Goal: Information Seeking & Learning: Learn about a topic

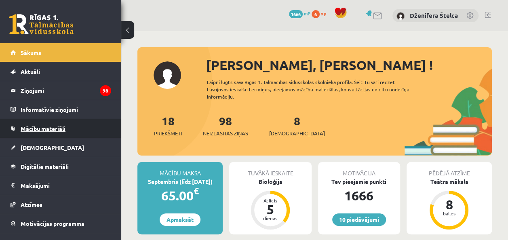
click at [62, 123] on link "Mācību materiāli" at bounding box center [61, 128] width 101 height 19
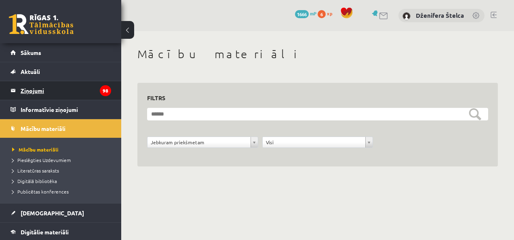
scroll to position [95, 0]
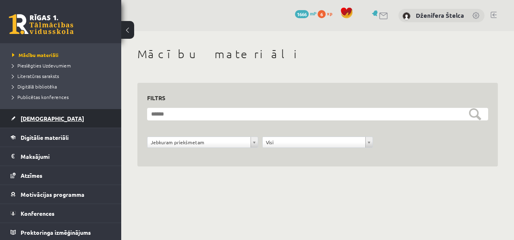
click at [34, 116] on span "[DEMOGRAPHIC_DATA]" at bounding box center [52, 118] width 63 height 7
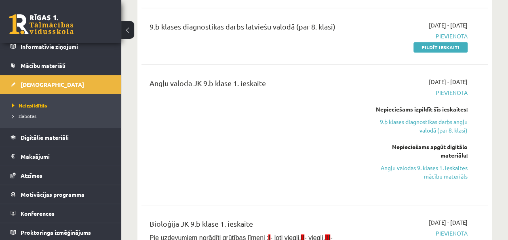
scroll to position [283, 0]
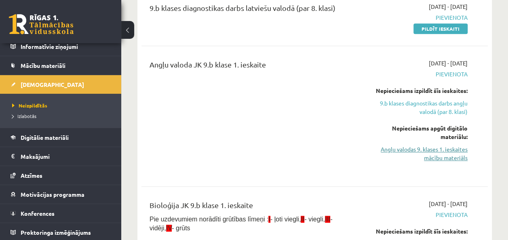
click at [434, 147] on link "Angļu valodas 9. klases 1. ieskaites mācību materiāls" at bounding box center [419, 153] width 98 height 17
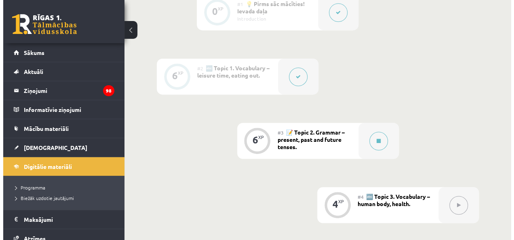
scroll to position [283, 0]
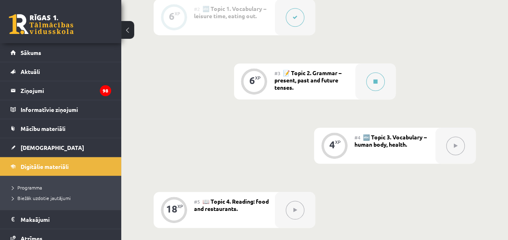
click at [351, 78] on div "#3 📝 Topic 2. Grammar – present, past and future tenses." at bounding box center [314, 81] width 81 height 36
click at [367, 74] on div at bounding box center [375, 81] width 40 height 36
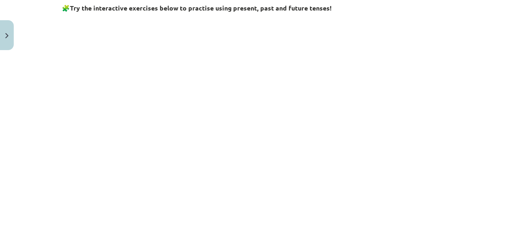
scroll to position [936, 0]
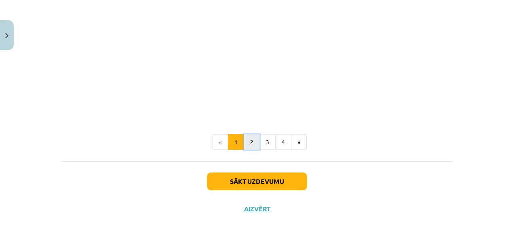
click at [249, 139] on button "2" at bounding box center [252, 142] width 16 height 16
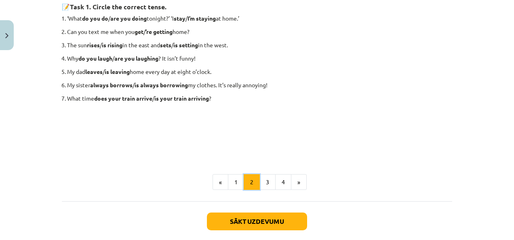
scroll to position [144, 0]
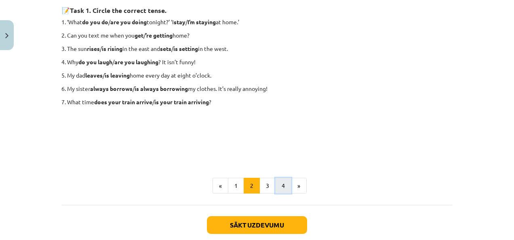
click at [282, 183] on button "4" at bounding box center [283, 186] width 16 height 16
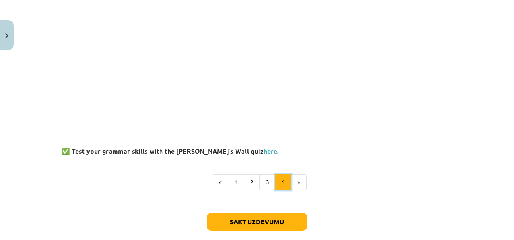
scroll to position [170, 0]
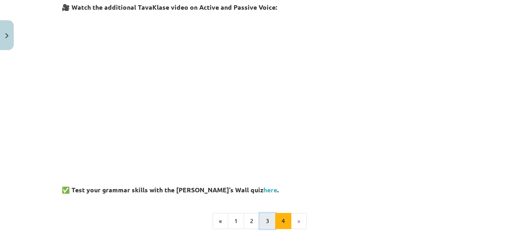
click at [261, 224] on button "3" at bounding box center [267, 221] width 16 height 16
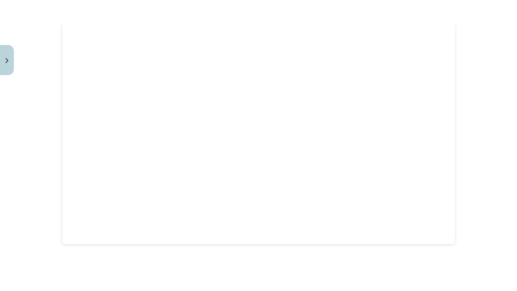
scroll to position [144, 0]
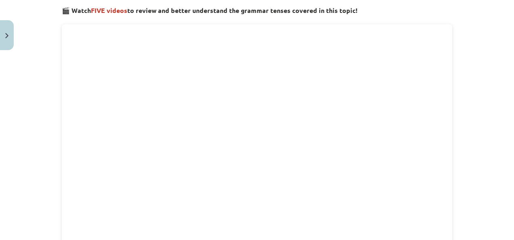
click at [47, 168] on div "Mācību tēma: Angļu valodas 9. klases 1. ieskaites mācību materiāls #3 📝 Topic 2…" at bounding box center [257, 120] width 514 height 240
